Goal: Find specific page/section: Find specific page/section

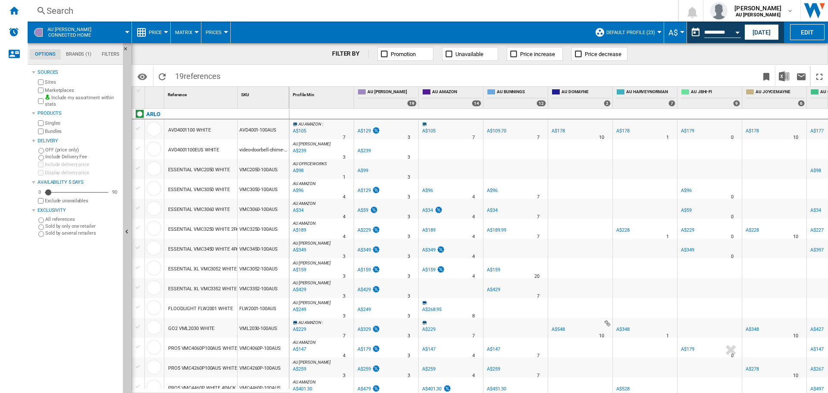
drag, startPoint x: 271, startPoint y: 391, endPoint x: 281, endPoint y: 391, distance: 10.4
click at [278, 391] on div at bounding box center [210, 391] width 157 height 5
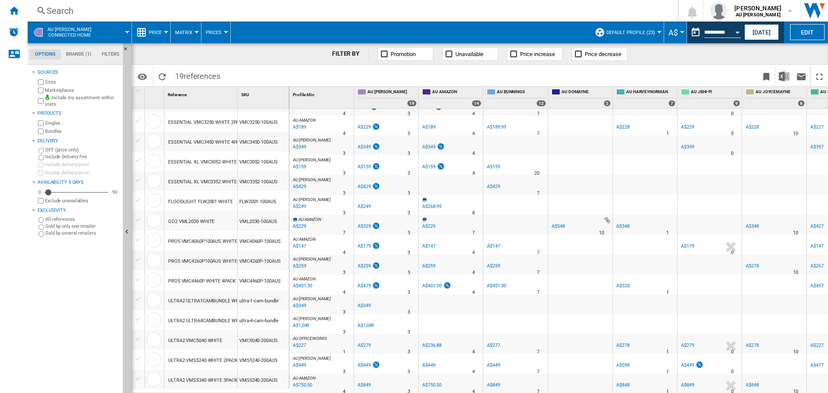
scroll to position [108, 0]
